Goal: Task Accomplishment & Management: Manage account settings

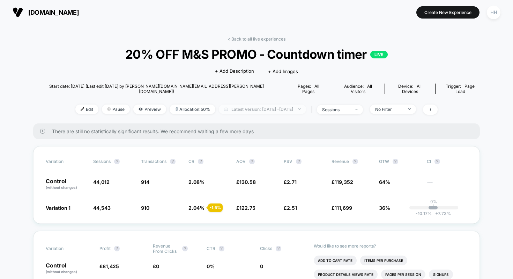
click at [305, 105] on span "Latest Version: [DATE] - [DATE]" at bounding box center [262, 108] width 87 height 9
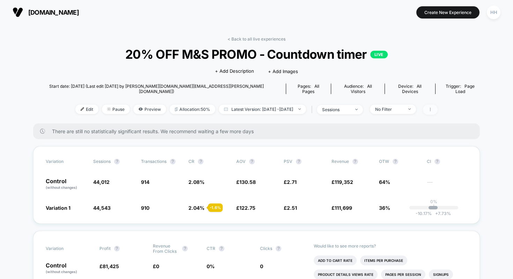
click at [438, 104] on span at bounding box center [430, 109] width 15 height 10
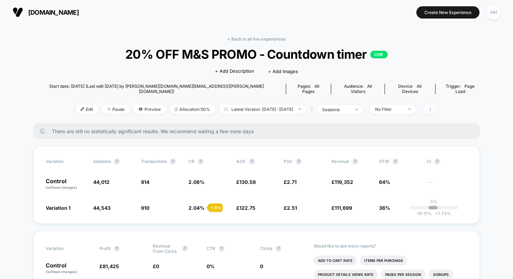
click at [438, 106] on span at bounding box center [430, 109] width 15 height 10
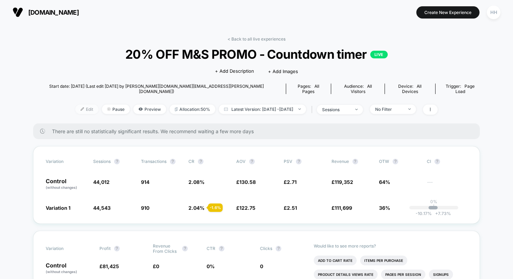
click at [75, 104] on span "Edit" at bounding box center [86, 108] width 23 height 9
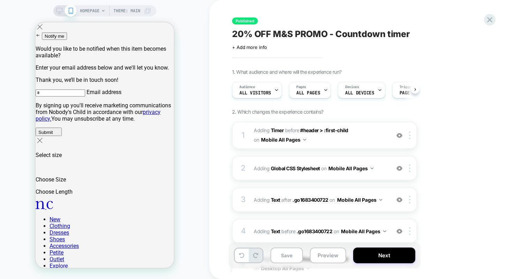
scroll to position [0, 0]
select select "**"
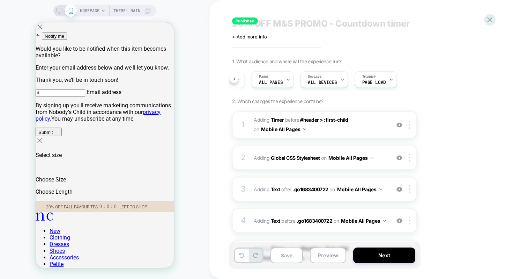
scroll to position [0, 0]
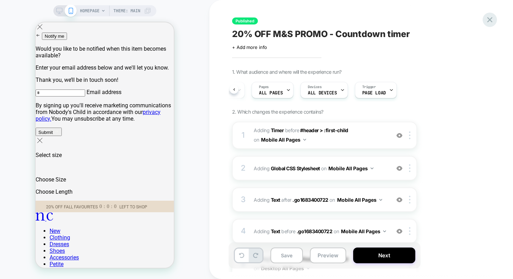
click at [487, 16] on icon at bounding box center [489, 19] width 9 height 9
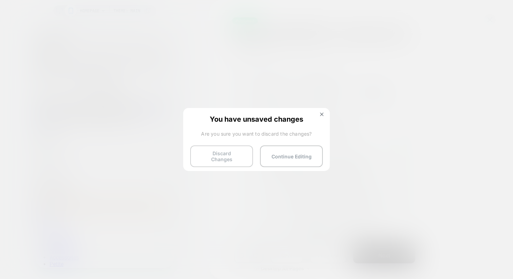
click at [226, 150] on button "Discard Changes" at bounding box center [221, 156] width 63 height 22
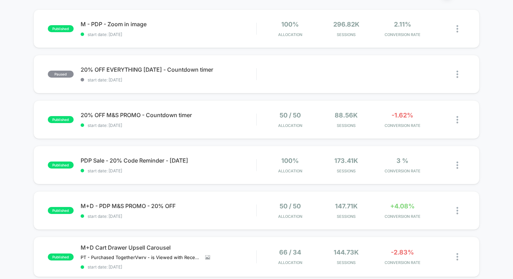
scroll to position [67, 0]
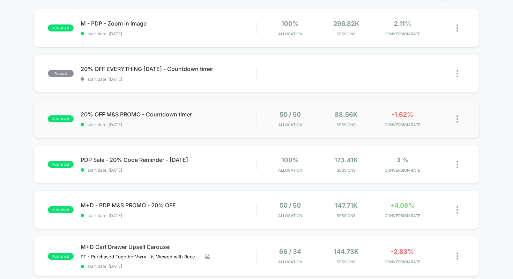
click at [456, 118] on div at bounding box center [454, 119] width 22 height 16
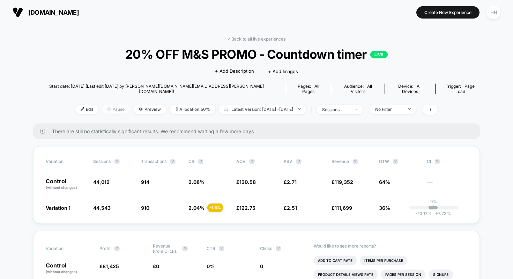
click at [102, 104] on span "Pause" at bounding box center [116, 108] width 28 height 9
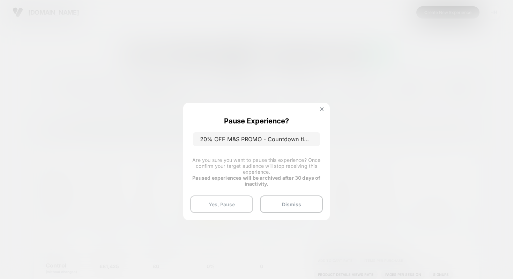
click at [240, 200] on button "Yes, Pause" at bounding box center [221, 203] width 63 height 17
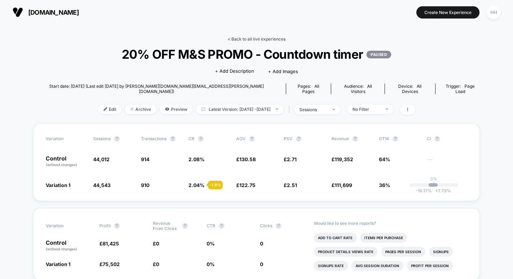
click at [236, 38] on link "< Back to all live experiences" at bounding box center [257, 38] width 58 height 5
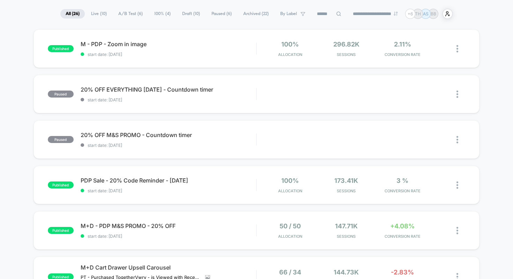
scroll to position [57, 0]
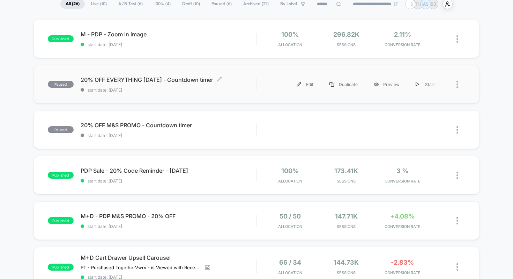
click at [105, 81] on span "20% OFF EVERYTHING [DATE] - Countdown timer Click to edit experience details" at bounding box center [169, 79] width 176 height 7
